Goal: Task Accomplishment & Management: Manage account settings

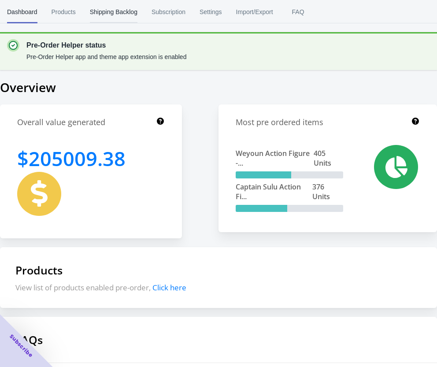
click at [107, 9] on span "Shipping Backlog" at bounding box center [114, 11] width 48 height 23
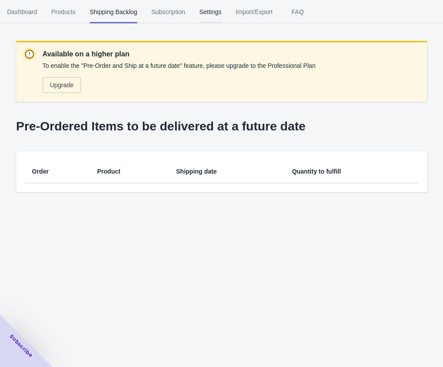
click at [209, 15] on span "Settings" at bounding box center [210, 11] width 22 height 23
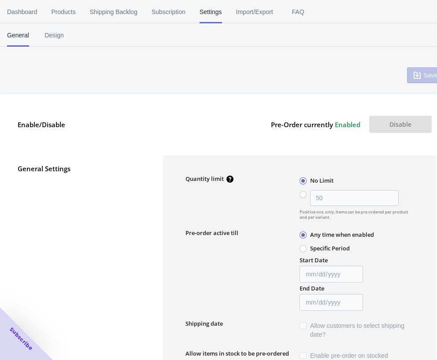
click at [158, 151] on div "General Settings Quantity limit No Limit 50 Positive nos. only. Items can be pr…" at bounding box center [222, 342] width 427 height 391
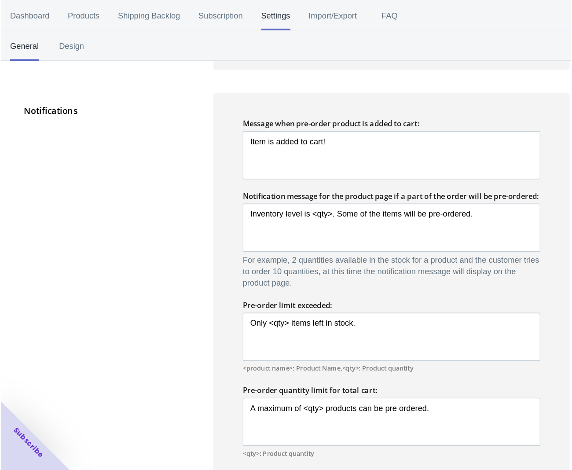
scroll to position [440, 0]
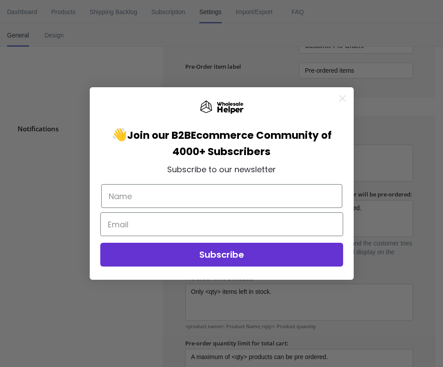
click at [344, 101] on icon "Close dialog" at bounding box center [342, 98] width 15 height 15
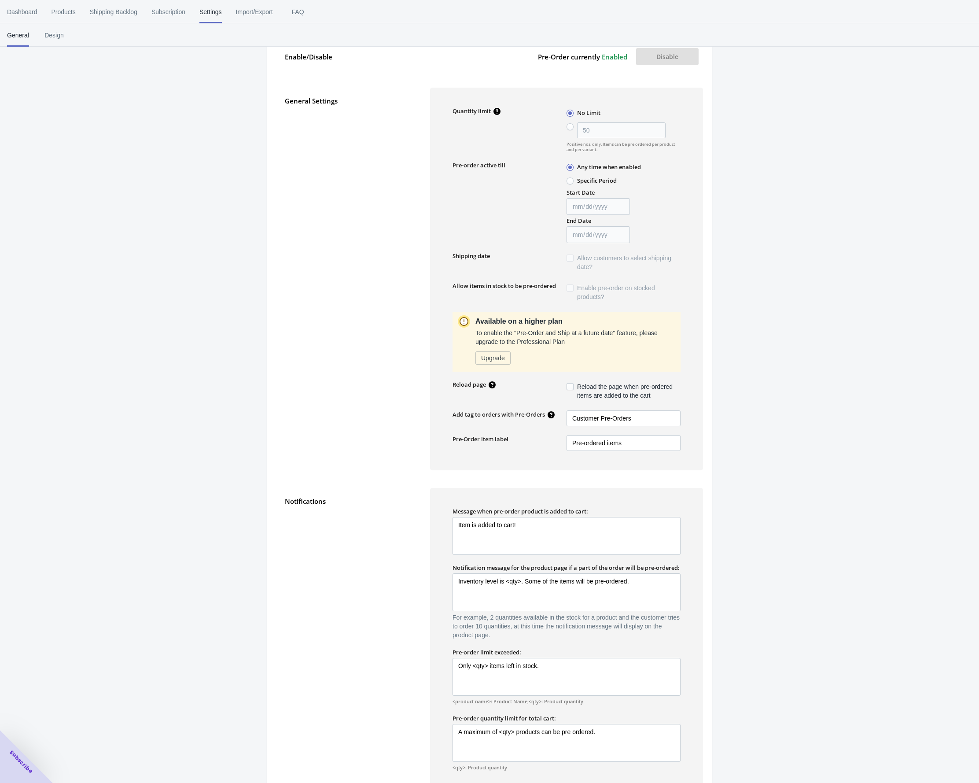
scroll to position [70, 0]
click at [436, 323] on div "Save Enable/Disable Pre-Order currently Enabled Disable General Settings Quanti…" at bounding box center [489, 394] width 979 height 882
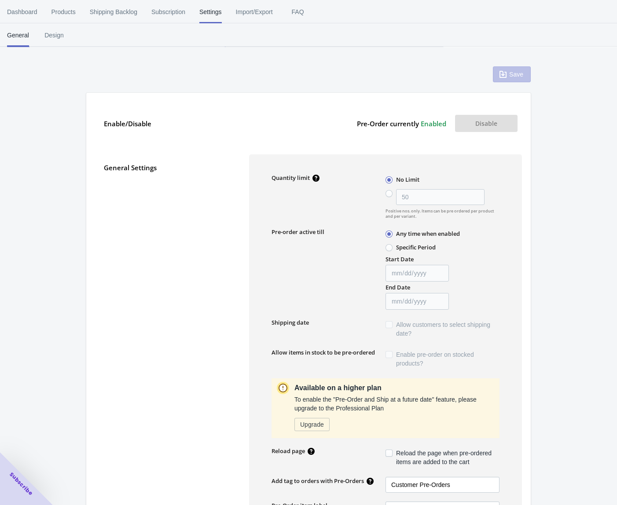
scroll to position [0, 0]
click at [55, 33] on span "Design" at bounding box center [54, 35] width 22 height 23
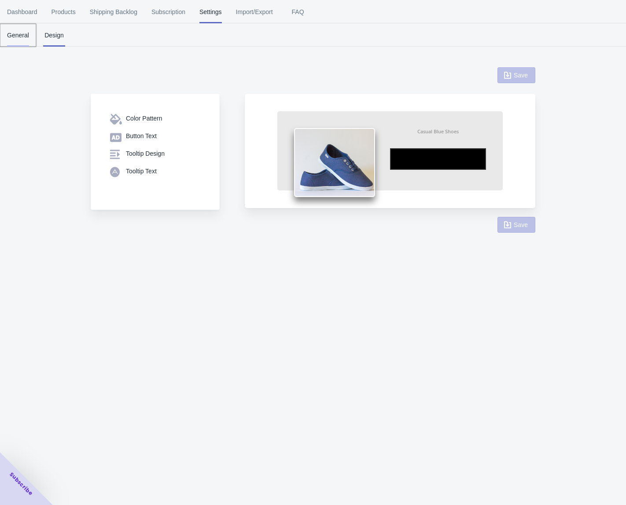
click at [16, 37] on span "General" at bounding box center [18, 35] width 22 height 23
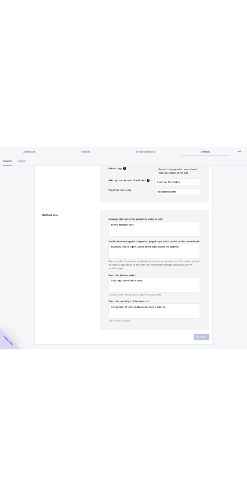
scroll to position [408, 0]
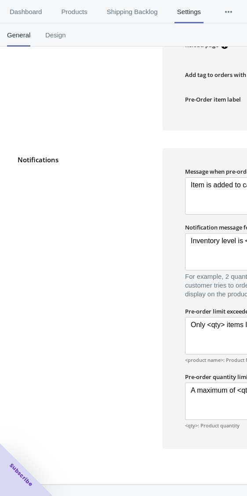
click at [34, 318] on div "Notifications" at bounding box center [86, 298] width 136 height 301
